Goal: Information Seeking & Learning: Find specific fact

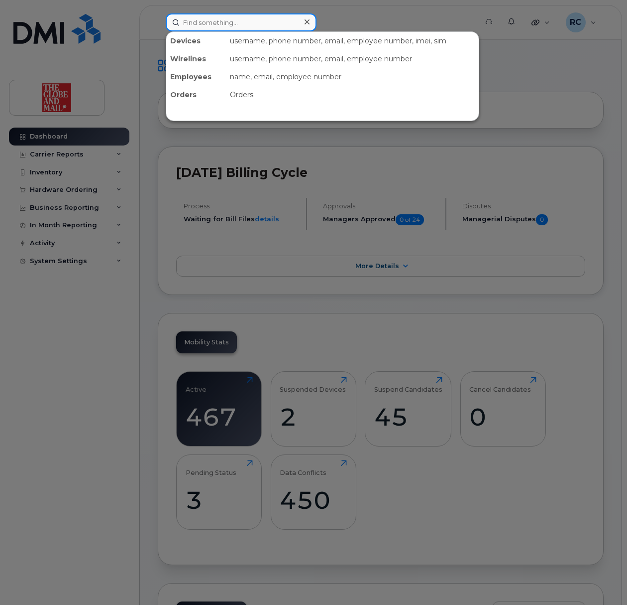
click at [196, 28] on input at bounding box center [241, 22] width 151 height 18
paste input "[PHONE_NUMBER]"
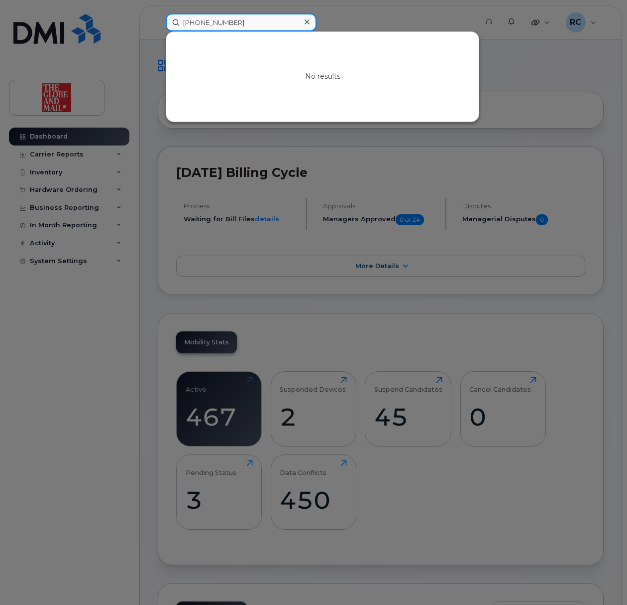
click at [190, 23] on input "[PHONE_NUMBER]" at bounding box center [241, 22] width 151 height 18
drag, startPoint x: 443, startPoint y: 21, endPoint x: 458, endPoint y: 0, distance: 25.6
click at [443, 21] on div at bounding box center [313, 302] width 627 height 605
drag, startPoint x: 249, startPoint y: 23, endPoint x: -128, endPoint y: 25, distance: 378.0
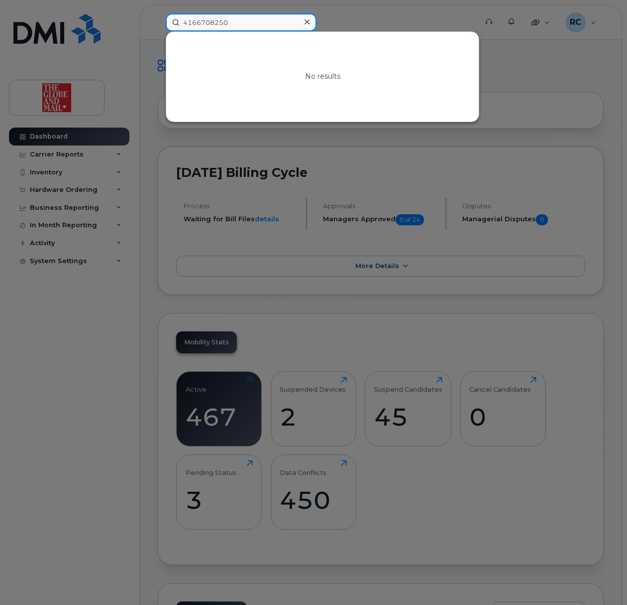
paste input "[PHONE_NUMBER]"
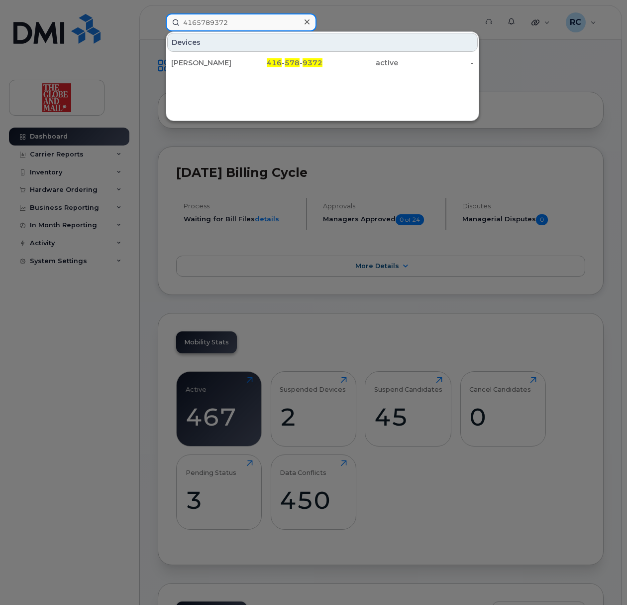
drag, startPoint x: 253, startPoint y: 24, endPoint x: 67, endPoint y: 24, distance: 186.2
click at [158, 24] on div "4165789372 Devices [PERSON_NAME] 416 - 578 - 9372 active -" at bounding box center [318, 22] width 321 height 18
paste input "[PHONE_NUMBER]"
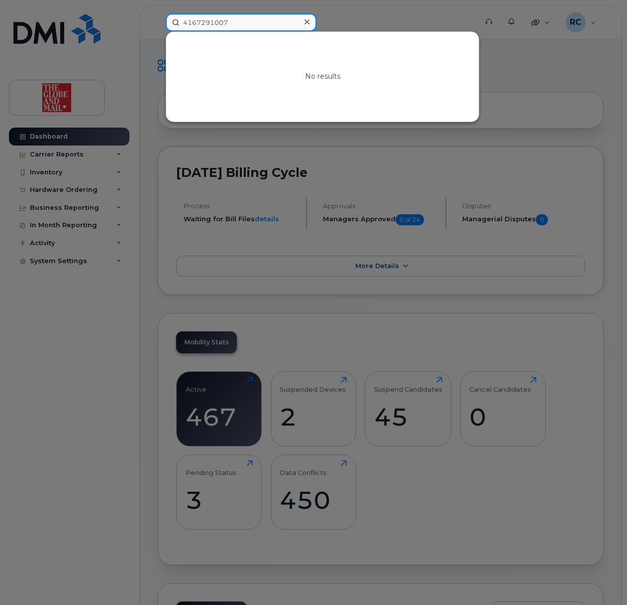
drag, startPoint x: 251, startPoint y: 20, endPoint x: -197, endPoint y: 2, distance: 448.0
paste input "[PHONE_NUMBER] (2)"
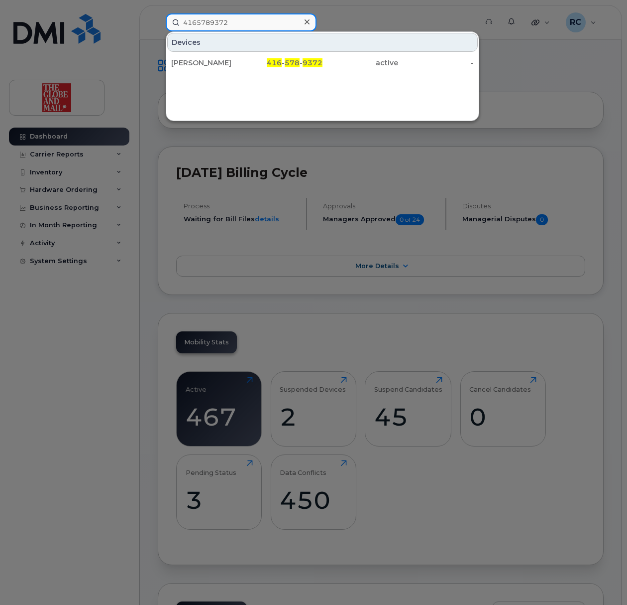
type input "4165789372"
click at [303, 20] on div at bounding box center [307, 22] width 14 height 14
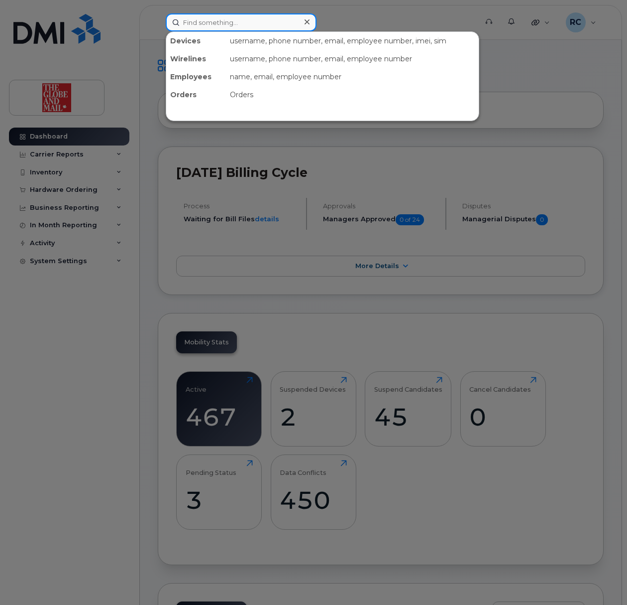
click at [277, 23] on input at bounding box center [241, 22] width 151 height 18
paste input "[PHONE_NUMBER] (2)"
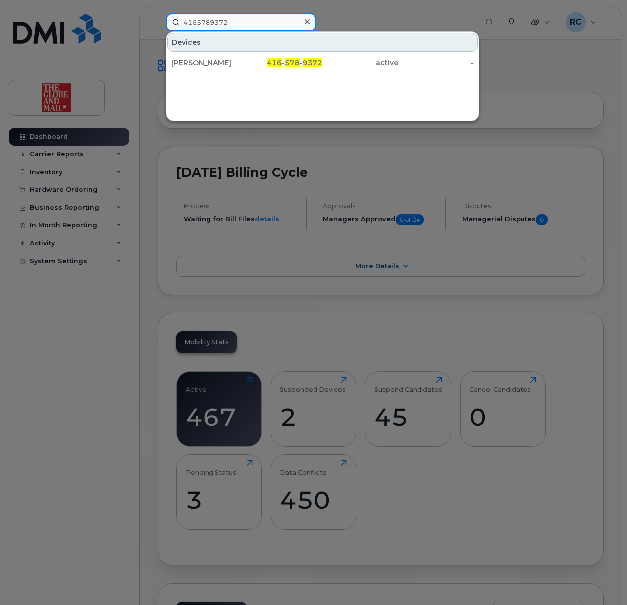
type input "4165789372"
click at [303, 19] on div at bounding box center [307, 22] width 14 height 14
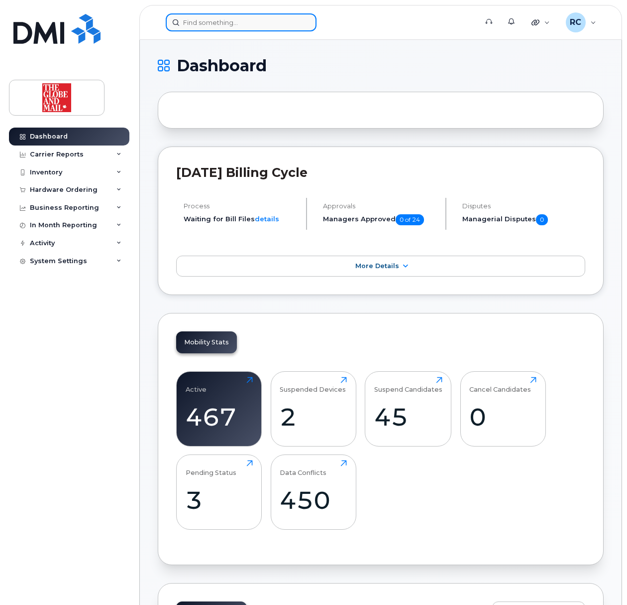
click at [247, 23] on input at bounding box center [241, 22] width 151 height 18
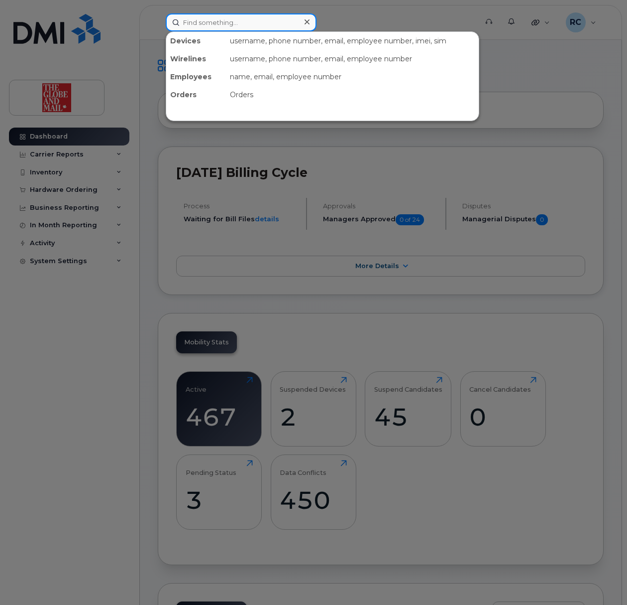
paste input "[PHONE_NUMBER]"
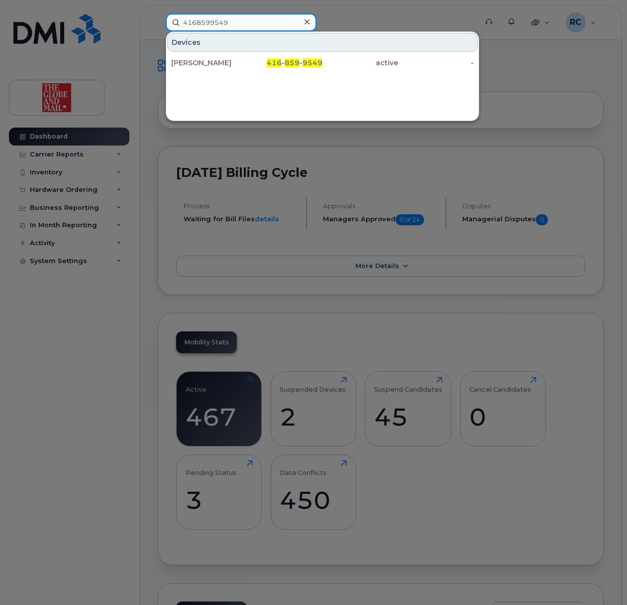
drag, startPoint x: 105, startPoint y: 22, endPoint x: -77, endPoint y: 15, distance: 181.4
paste input "[PHONE_NUMBER]"
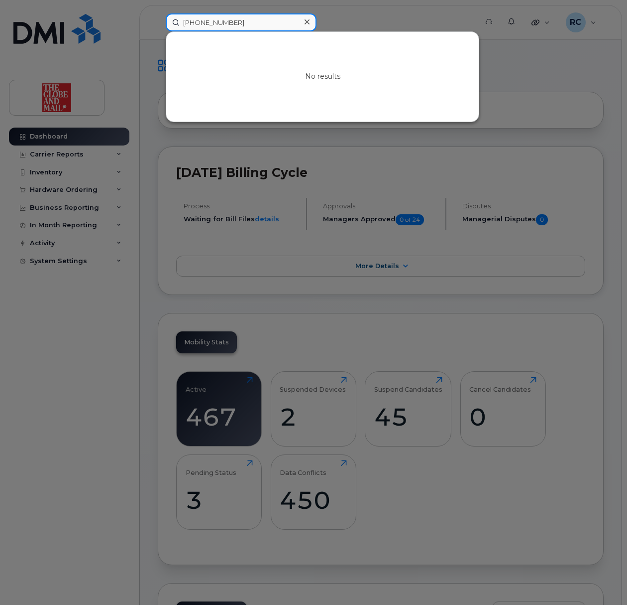
click at [192, 22] on input "[PHONE_NUMBER]" at bounding box center [241, 22] width 151 height 18
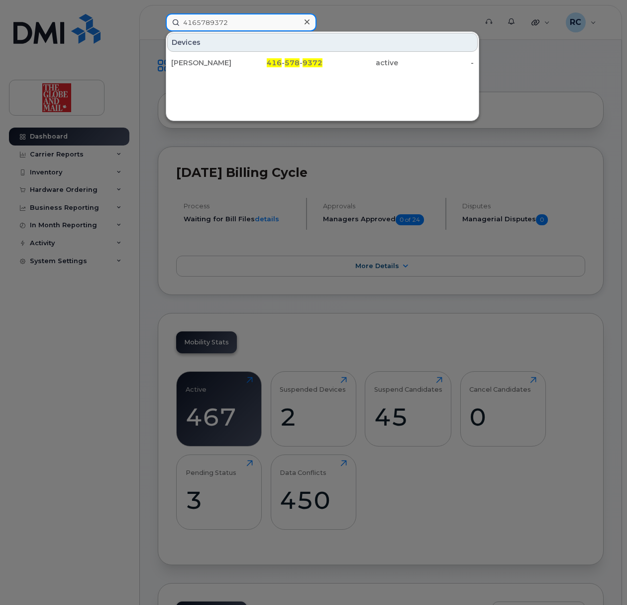
drag, startPoint x: 254, startPoint y: 20, endPoint x: -205, endPoint y: 20, distance: 458.6
paste input "[PHONE_NUMBER]"
drag, startPoint x: 271, startPoint y: 24, endPoint x: -186, endPoint y: 20, distance: 457.7
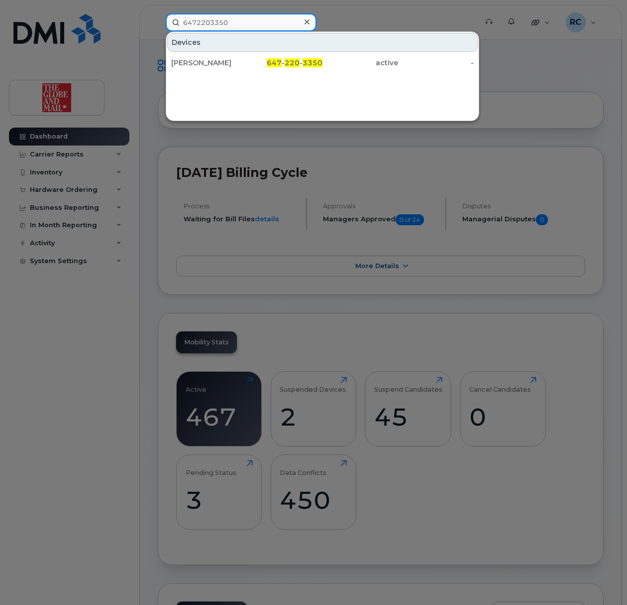
paste input "[PHONE_NUMBER]"
drag, startPoint x: 282, startPoint y: 16, endPoint x: -22, endPoint y: 30, distance: 304.1
paste input "[PHONE_NUMBER]"
drag, startPoint x: 264, startPoint y: 18, endPoint x: -39, endPoint y: 21, distance: 302.8
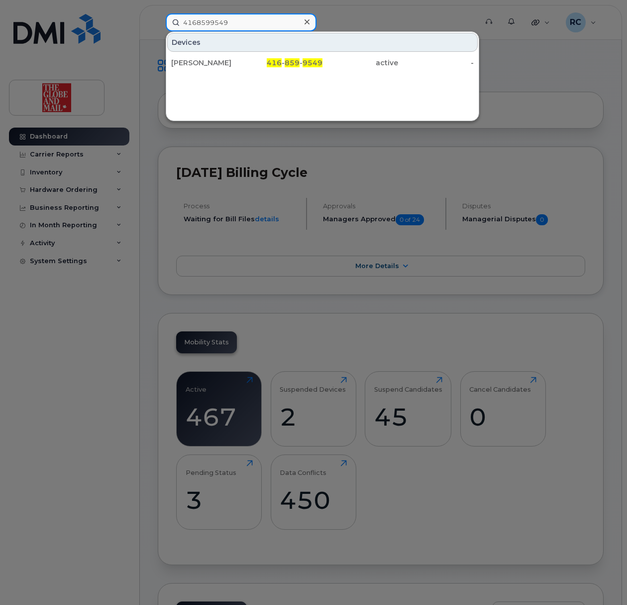
paste input "[PHONE_NUMBER]"
drag, startPoint x: 274, startPoint y: 22, endPoint x: -412, endPoint y: 22, distance: 685.7
paste input "[PHONE_NUMBER]"
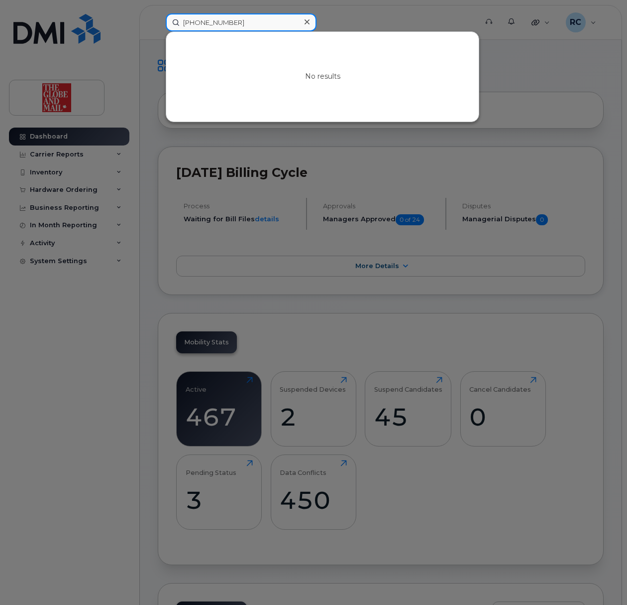
drag, startPoint x: 193, startPoint y: 23, endPoint x: 239, endPoint y: 29, distance: 46.2
click at [193, 22] on input "[PHONE_NUMBER]" at bounding box center [241, 22] width 151 height 18
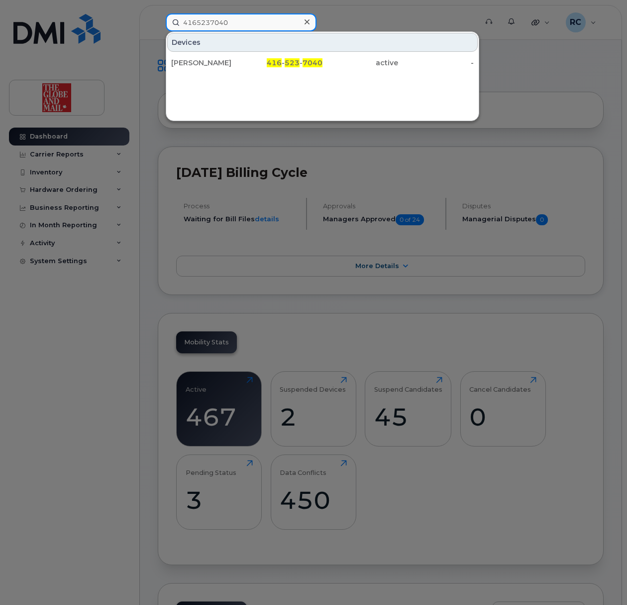
drag, startPoint x: 283, startPoint y: 24, endPoint x: -135, endPoint y: 24, distance: 418.3
paste input "[PHONE_NUMBER]"
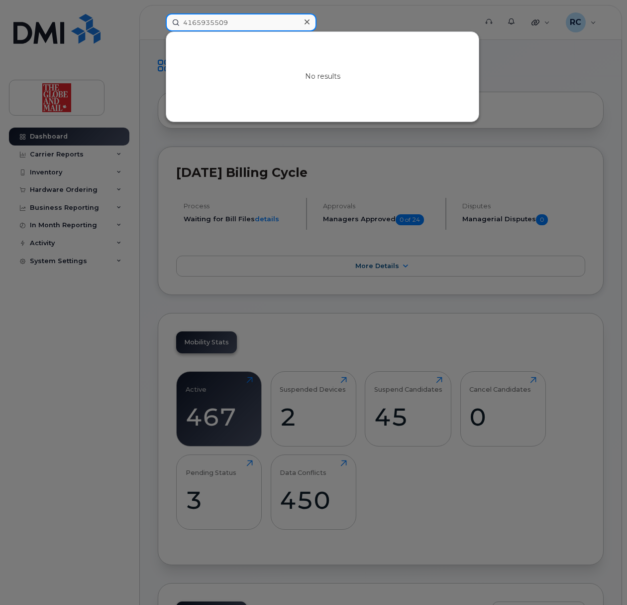
drag, startPoint x: 264, startPoint y: 16, endPoint x: -278, endPoint y: 28, distance: 541.9
paste input "[PHONE_NUMBER] (2)"
type input "4165935509"
drag, startPoint x: 257, startPoint y: 20, endPoint x: -27, endPoint y: 26, distance: 284.4
